Goal: Task Accomplishment & Management: Use online tool/utility

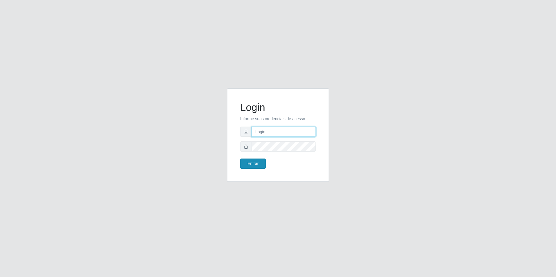
type input "[EMAIL_ADDRESS][DOMAIN_NAME]"
click at [260, 163] on button "Entrar" at bounding box center [253, 164] width 26 height 10
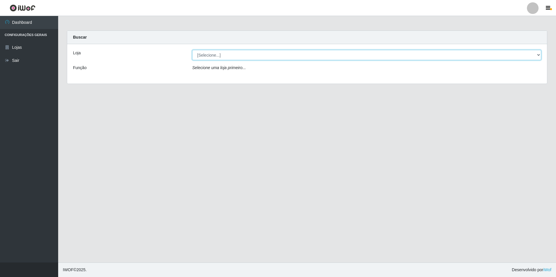
click at [289, 54] on select "[Selecione...] Extrabom - Loja 57 Anchieta" at bounding box center [366, 55] width 349 height 10
select select "470"
click at [192, 50] on select "[Selecione...] Extrabom - Loja 57 Anchieta" at bounding box center [366, 55] width 349 height 10
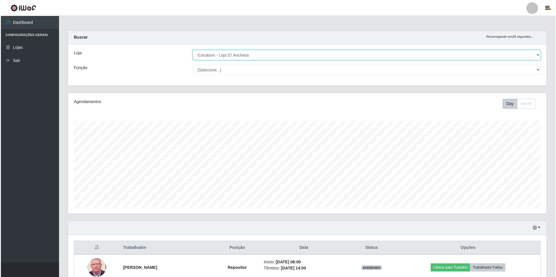
scroll to position [116, 0]
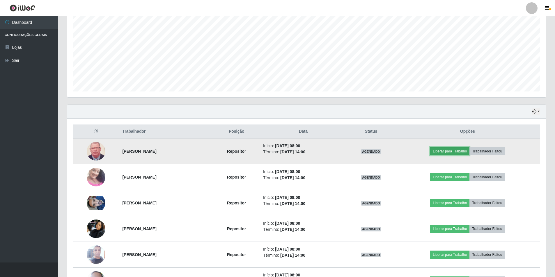
click at [464, 151] on button "Liberar para Trabalho" at bounding box center [449, 151] width 39 height 8
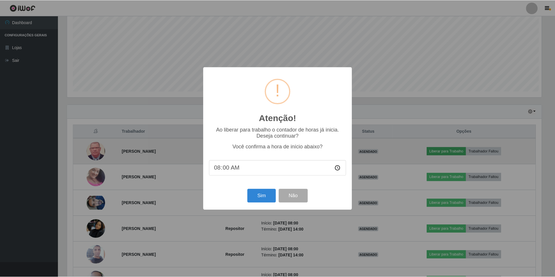
scroll to position [121, 475]
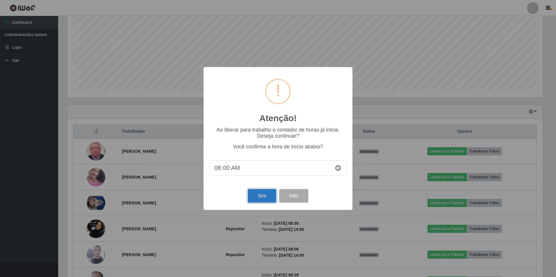
click at [255, 200] on button "Sim" at bounding box center [262, 196] width 28 height 14
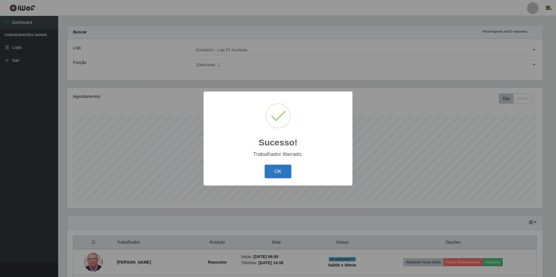
click at [273, 166] on button "OK" at bounding box center [278, 172] width 27 height 14
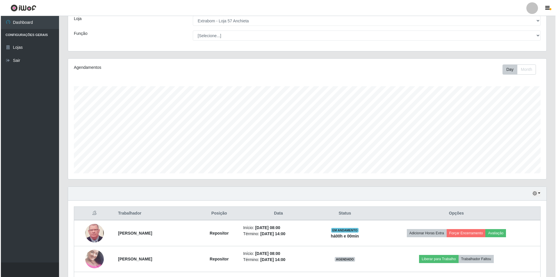
scroll to position [122, 0]
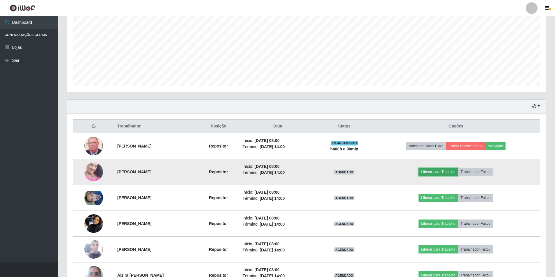
click at [445, 172] on button "Liberar para Trabalho" at bounding box center [437, 172] width 39 height 8
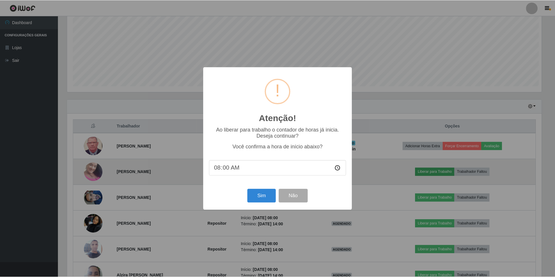
scroll to position [121, 475]
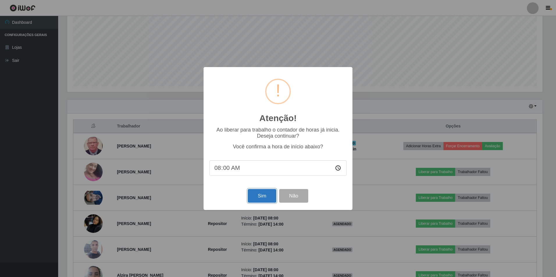
click at [268, 200] on button "Sim" at bounding box center [262, 196] width 28 height 14
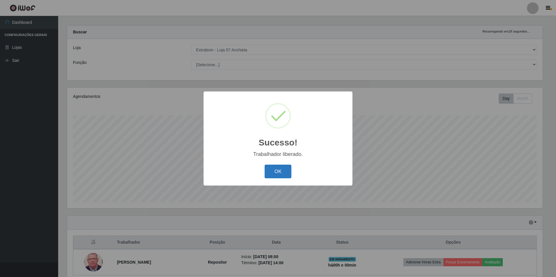
click at [283, 168] on button "OK" at bounding box center [278, 172] width 27 height 14
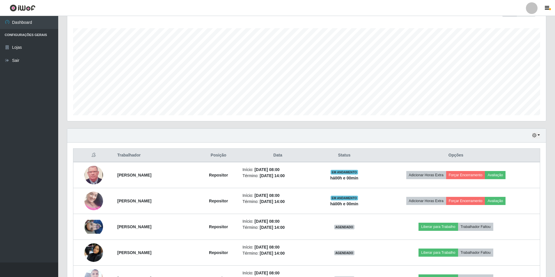
scroll to position [151, 0]
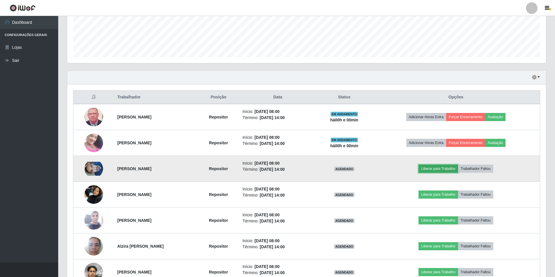
click at [446, 170] on button "Liberar para Trabalho" at bounding box center [437, 169] width 39 height 8
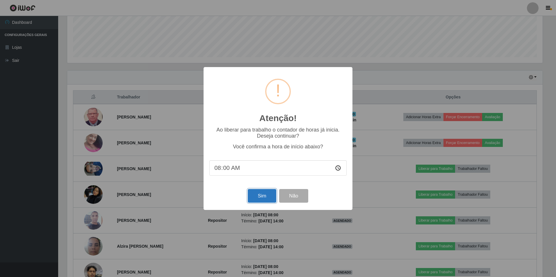
click at [260, 197] on button "Sim" at bounding box center [262, 196] width 28 height 14
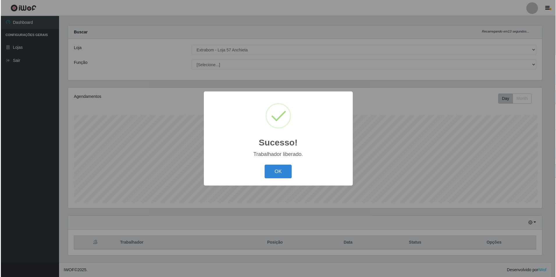
scroll to position [0, 0]
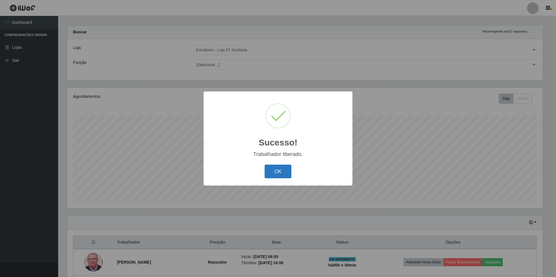
click at [281, 173] on button "OK" at bounding box center [278, 172] width 27 height 14
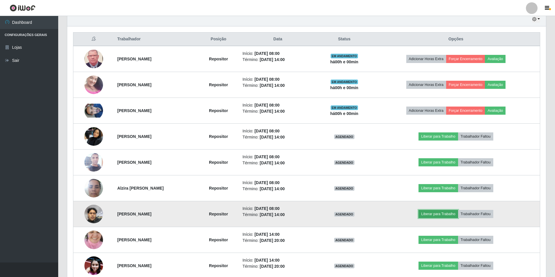
click at [433, 213] on button "Liberar para Trabalho" at bounding box center [437, 214] width 39 height 8
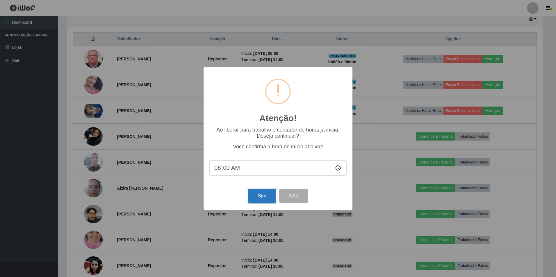
click at [256, 196] on button "Sim" at bounding box center [262, 196] width 28 height 14
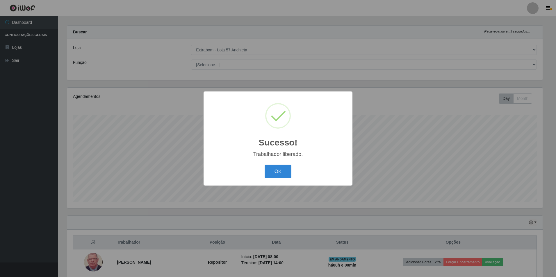
click at [271, 164] on div "OK Cancel" at bounding box center [277, 171] width 137 height 17
click at [272, 169] on button "OK" at bounding box center [278, 172] width 27 height 14
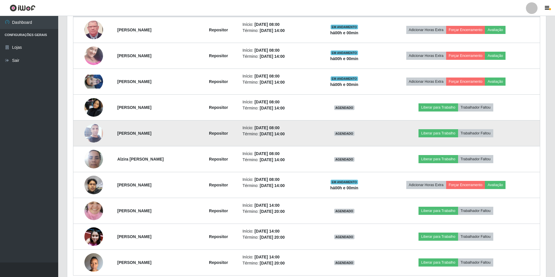
click at [92, 133] on img at bounding box center [93, 133] width 19 height 41
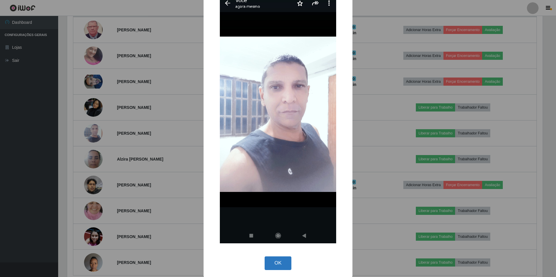
click at [274, 263] on button "OK" at bounding box center [278, 264] width 27 height 14
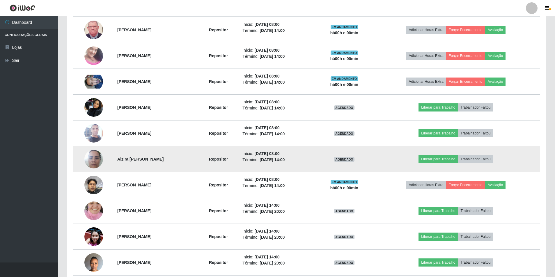
click at [87, 162] on img at bounding box center [93, 159] width 19 height 25
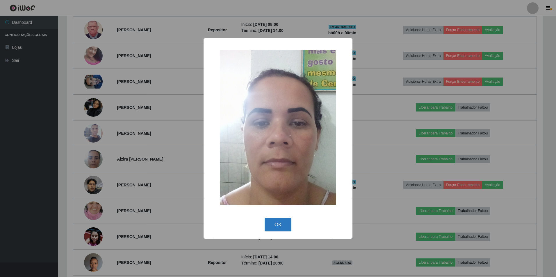
click at [278, 220] on button "OK" at bounding box center [278, 225] width 27 height 14
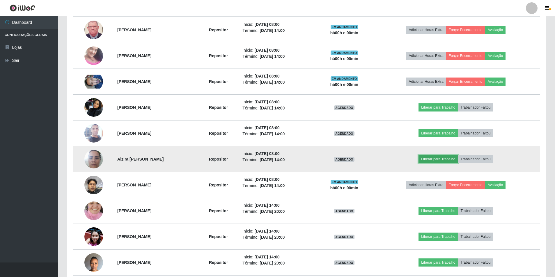
click at [436, 158] on button "Liberar para Trabalho" at bounding box center [437, 159] width 39 height 8
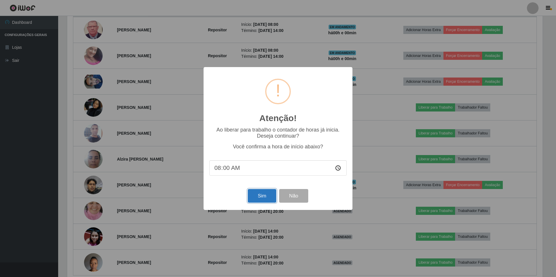
click at [268, 195] on button "Sim" at bounding box center [262, 196] width 28 height 14
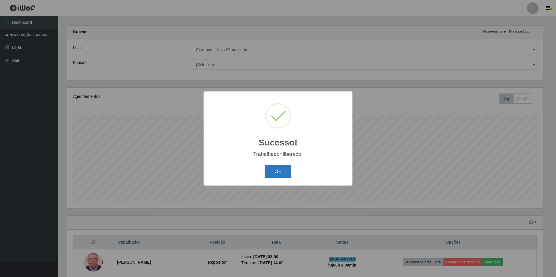
click at [278, 170] on button "OK" at bounding box center [278, 172] width 27 height 14
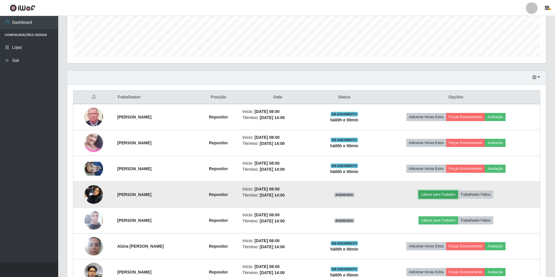
click at [437, 193] on button "Liberar para Trabalho" at bounding box center [437, 195] width 39 height 8
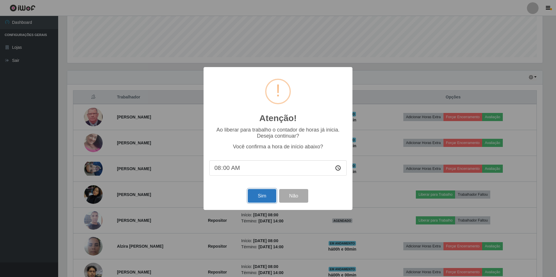
click at [254, 198] on button "Sim" at bounding box center [262, 196] width 28 height 14
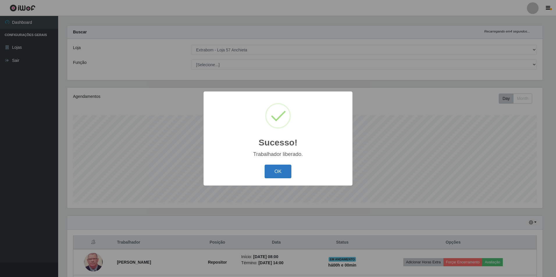
click at [268, 176] on button "OK" at bounding box center [278, 172] width 27 height 14
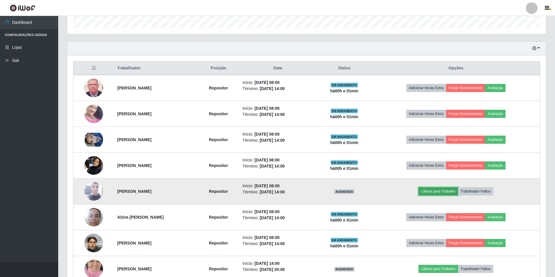
click at [441, 190] on button "Liberar para Trabalho" at bounding box center [437, 192] width 39 height 8
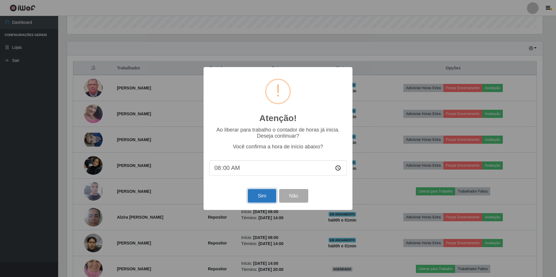
click at [266, 195] on button "Sim" at bounding box center [262, 196] width 28 height 14
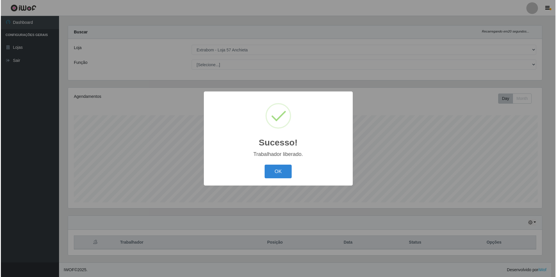
scroll to position [290660, 290306]
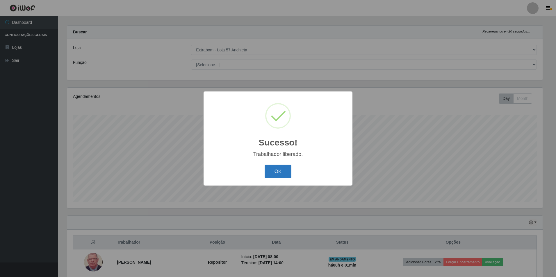
click at [277, 172] on button "OK" at bounding box center [278, 172] width 27 height 14
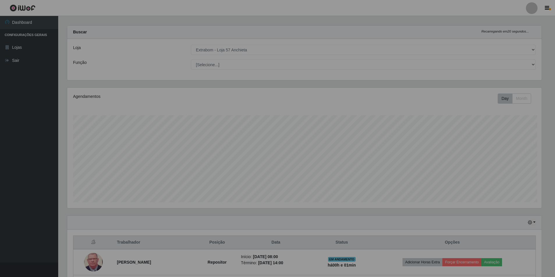
scroll to position [290660, 290303]
